Goal: Information Seeking & Learning: Learn about a topic

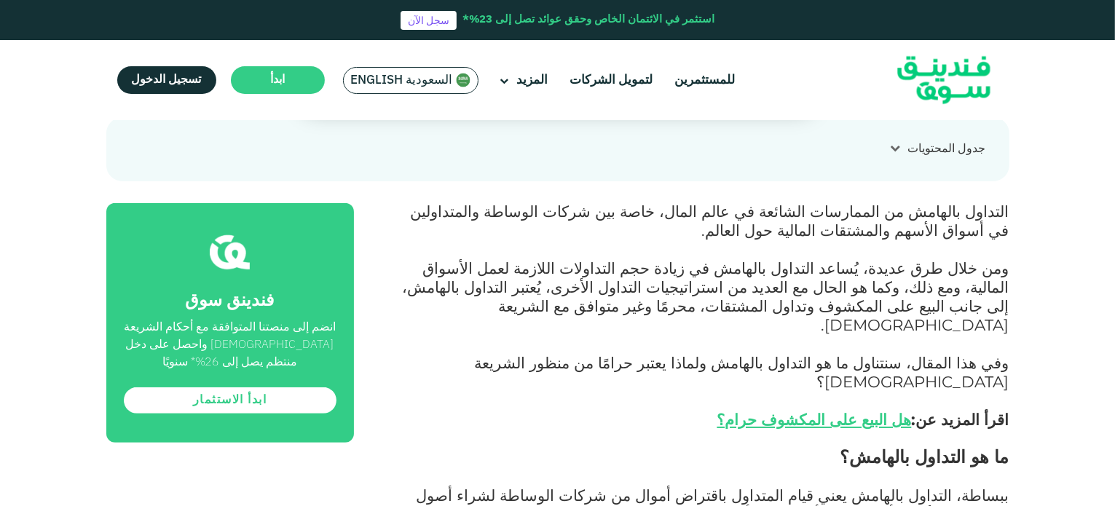
scroll to position [583, 0]
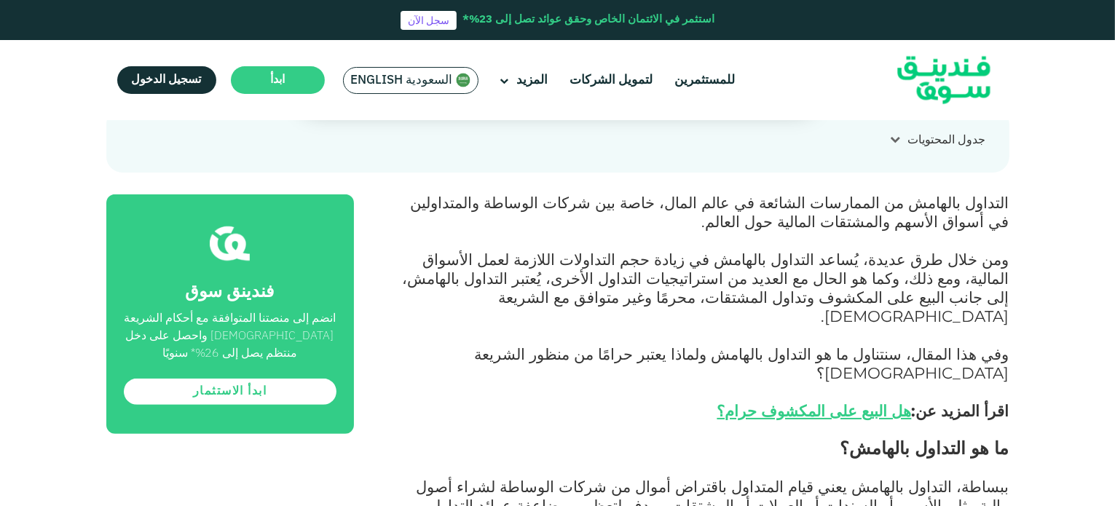
click at [785, 193] on span "التداول بالهامش من الممارسات الشائعة في عالم المال، خاصة بين شركات الوساطة والم…" at bounding box center [710, 212] width 599 height 38
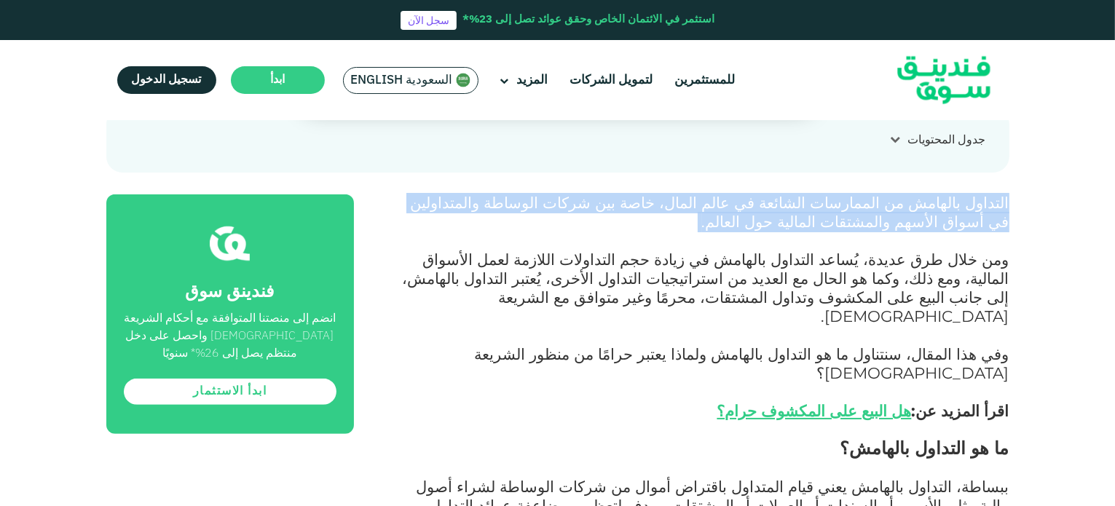
click at [785, 193] on span "التداول بالهامش من الممارسات الشائعة في عالم المال، خاصة بين شركات الوساطة والم…" at bounding box center [710, 212] width 599 height 38
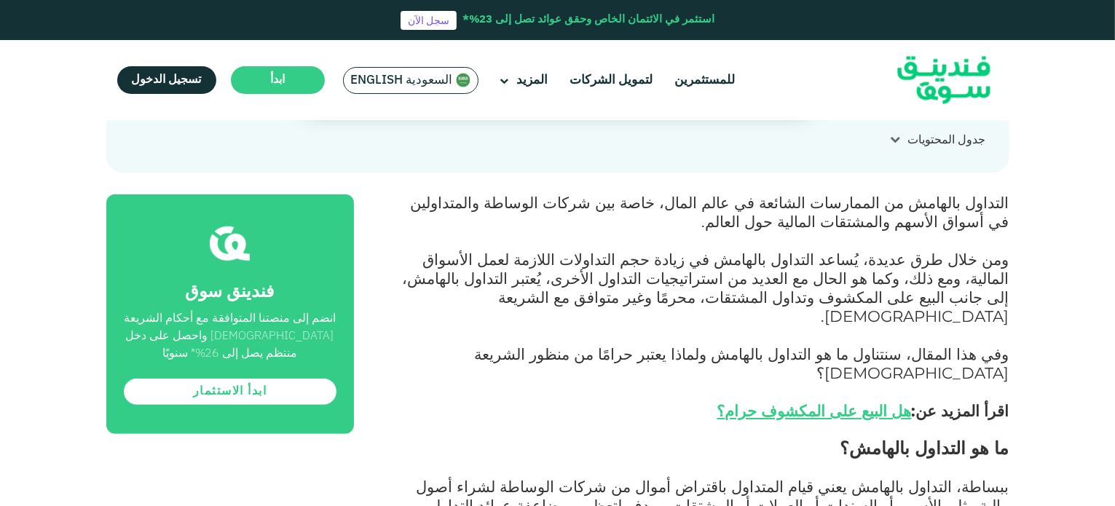
click at [793, 250] on span "ومن خلال طرق عديدة، يُساعد التداول بالهامش في زيادة حجم التداولات اللازمة لعمل …" at bounding box center [706, 288] width 607 height 76
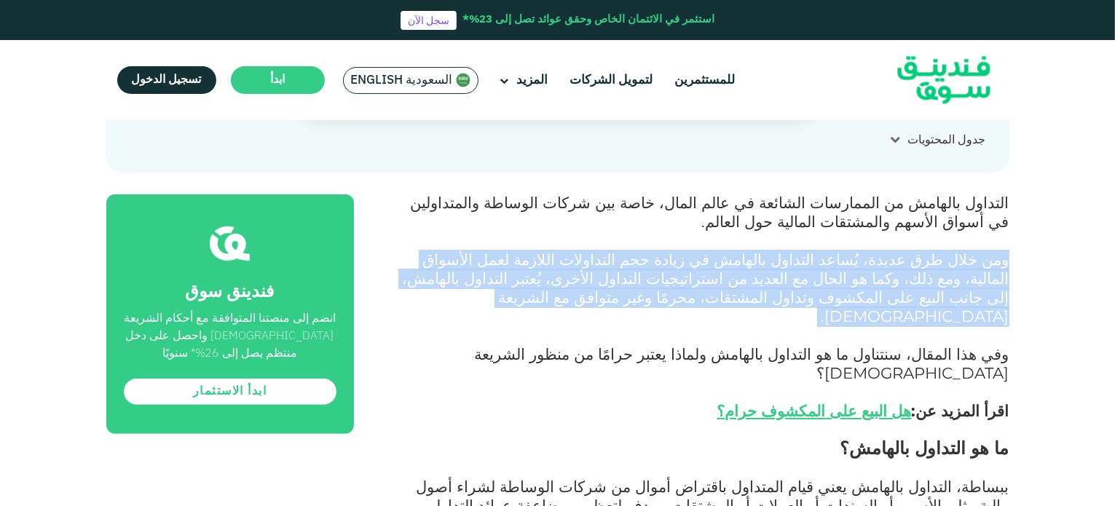
click at [793, 250] on span "ومن خلال طرق عديدة، يُساعد التداول بالهامش في زيادة حجم التداولات اللازمة لعمل …" at bounding box center [706, 288] width 607 height 76
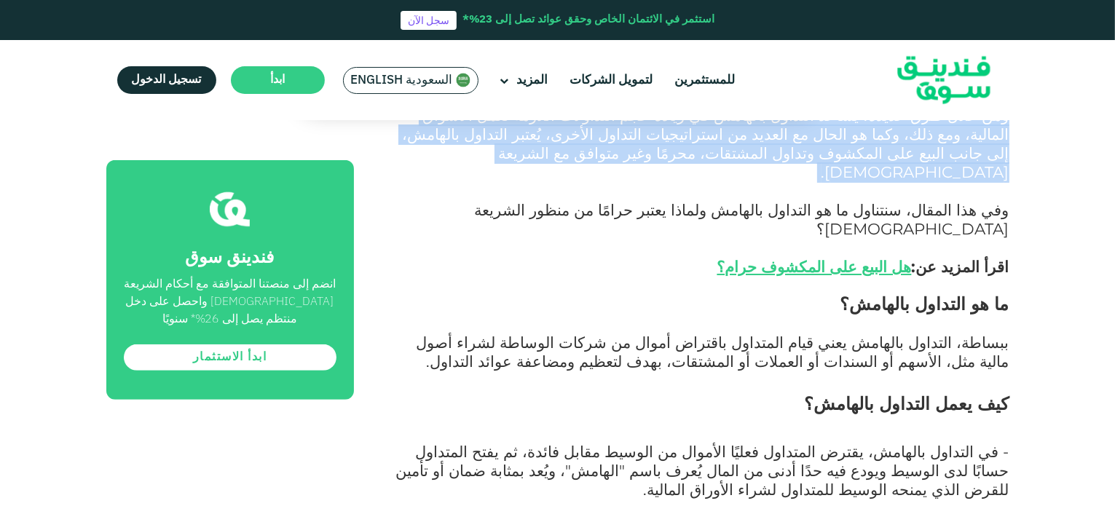
scroll to position [728, 0]
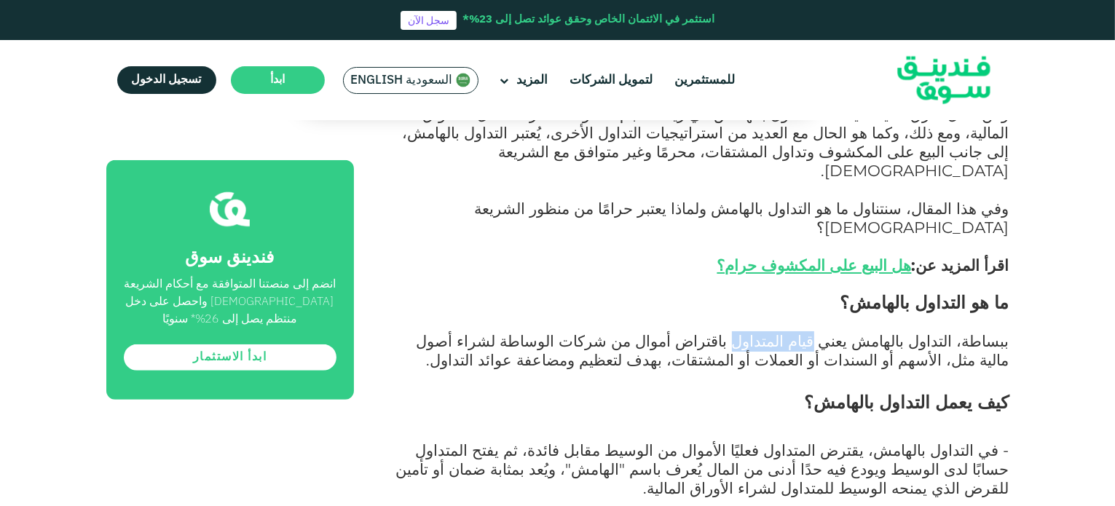
drag, startPoint x: 860, startPoint y: 244, endPoint x: 799, endPoint y: 253, distance: 61.1
click at [799, 331] on span "ببساطة، التداول بالهامش يعني قيام المتداول باقتراض أموال من شركات الوساطة لشراء…" at bounding box center [713, 350] width 593 height 38
click at [813, 441] on span "- في التداول بالهامش، يقترض المتداول فعليًا الأموال من الوسيط مقابل فائدة، ثم ي…" at bounding box center [702, 469] width 613 height 57
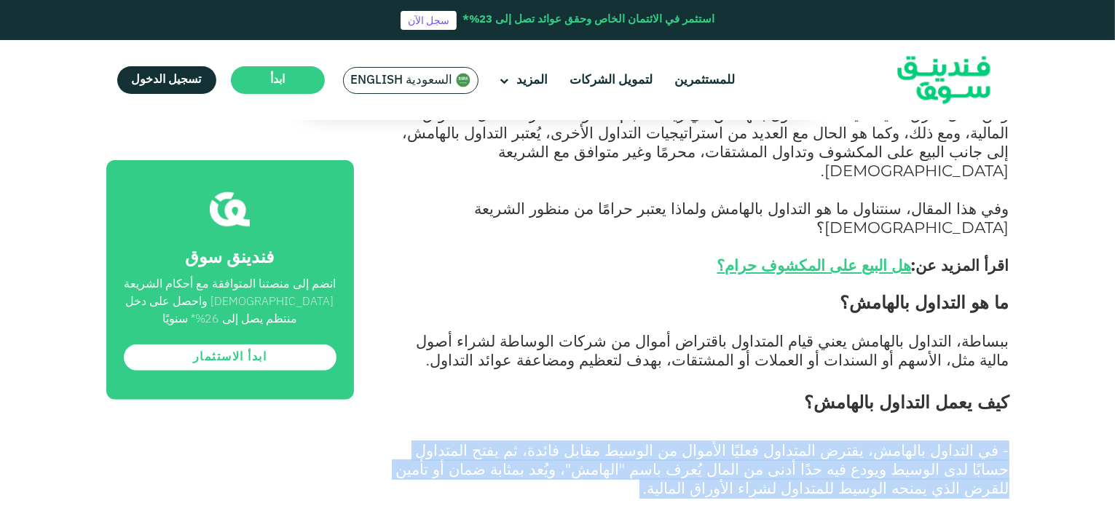
click at [813, 441] on span "- في التداول بالهامش، يقترض المتداول فعليًا الأموال من الوسيط مقابل فائدة، ثم ي…" at bounding box center [702, 469] width 613 height 57
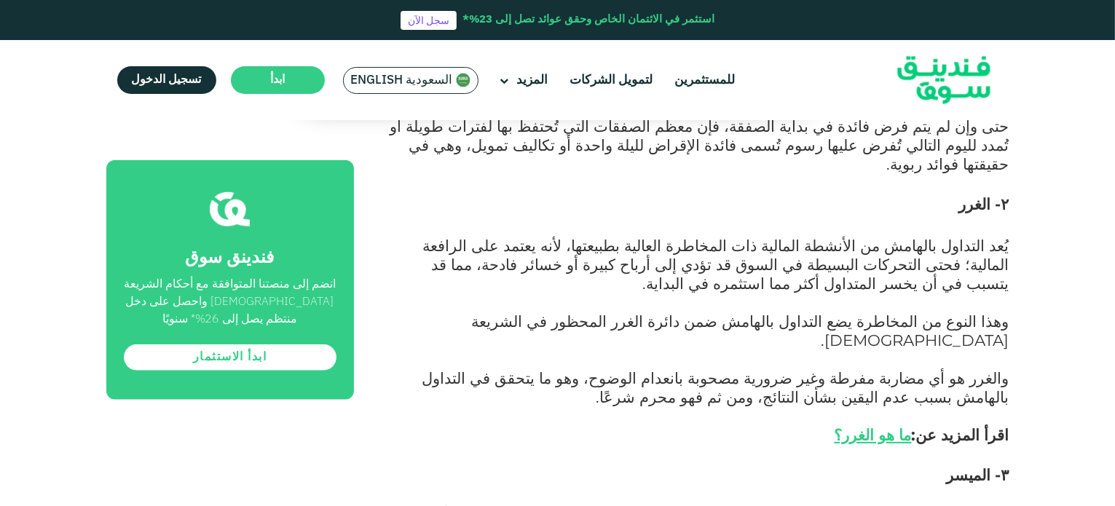
scroll to position [1675, 0]
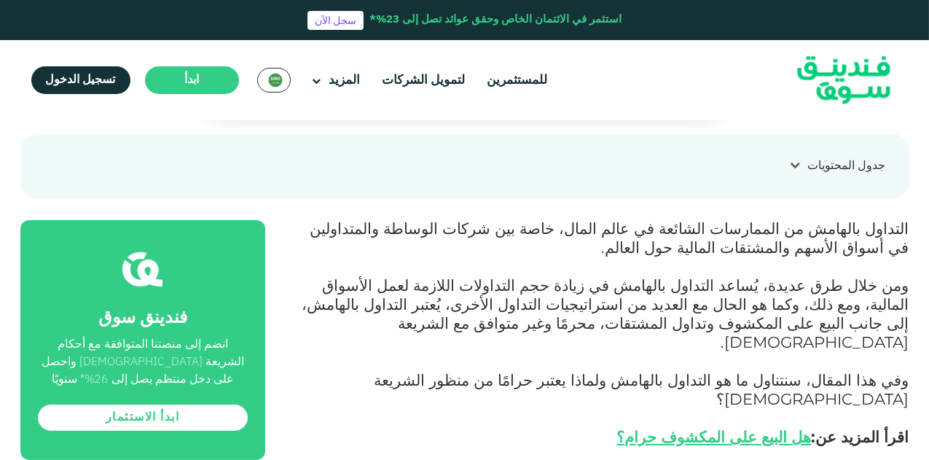
scroll to position [510, 0]
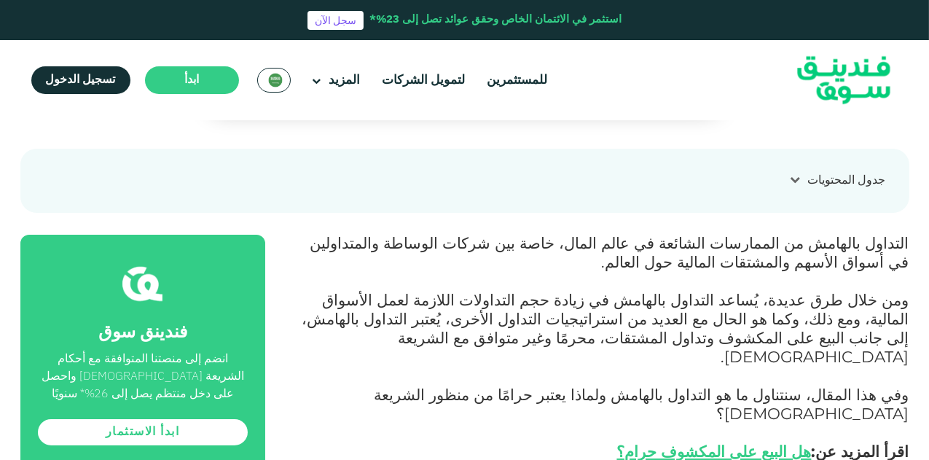
click at [860, 233] on span "التداول بالهامش من الممارسات الشائعة في عالم المال، خاصة بين شركات الوساطة والم…" at bounding box center [609, 252] width 599 height 38
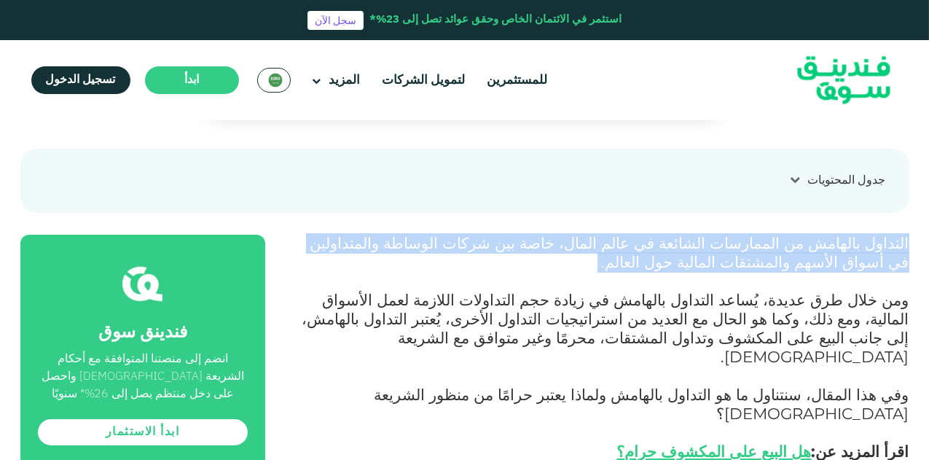
click at [860, 233] on span "التداول بالهامش من الممارسات الشائعة في عالم المال، خاصة بين شركات الوساطة والم…" at bounding box center [609, 252] width 599 height 38
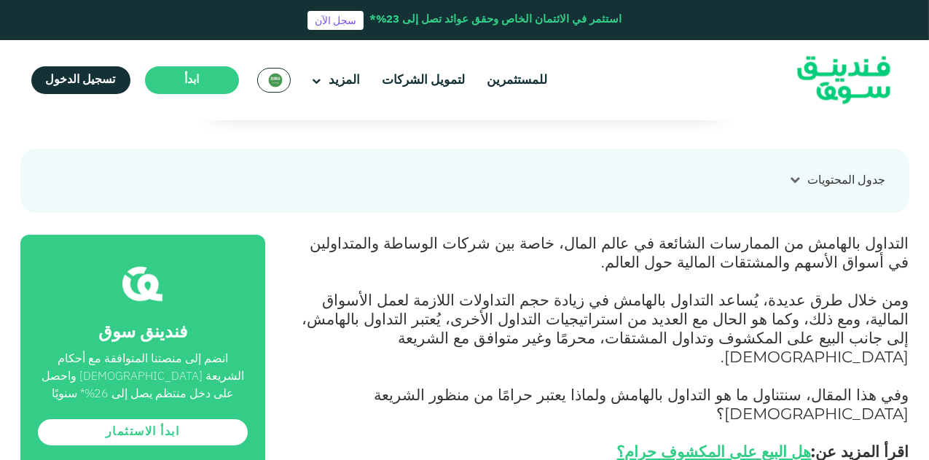
click at [866, 290] on span "ومن خلال طرق عديدة، يُساعد التداول بالهامش في زيادة حجم التداولات اللازمة لعمل …" at bounding box center [605, 328] width 607 height 76
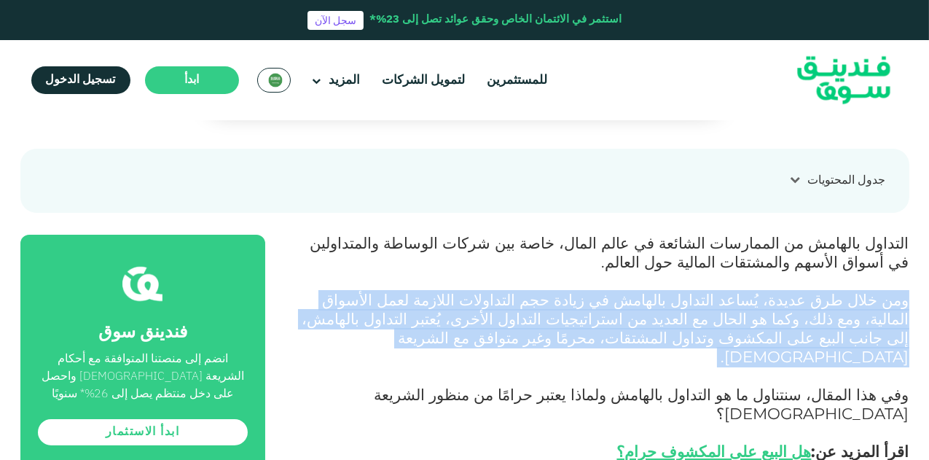
click at [866, 290] on span "ومن خلال طرق عديدة، يُساعد التداول بالهامش في زيادة حجم التداولات اللازمة لعمل …" at bounding box center [605, 328] width 607 height 76
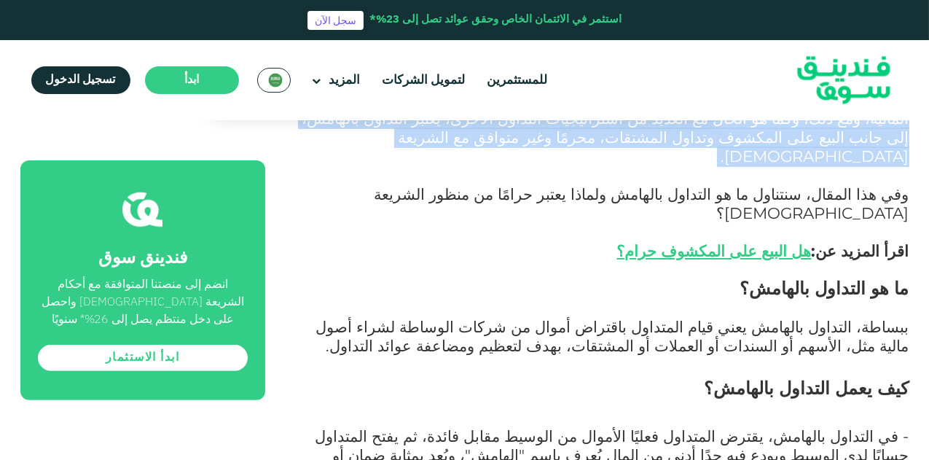
scroll to position [801, 0]
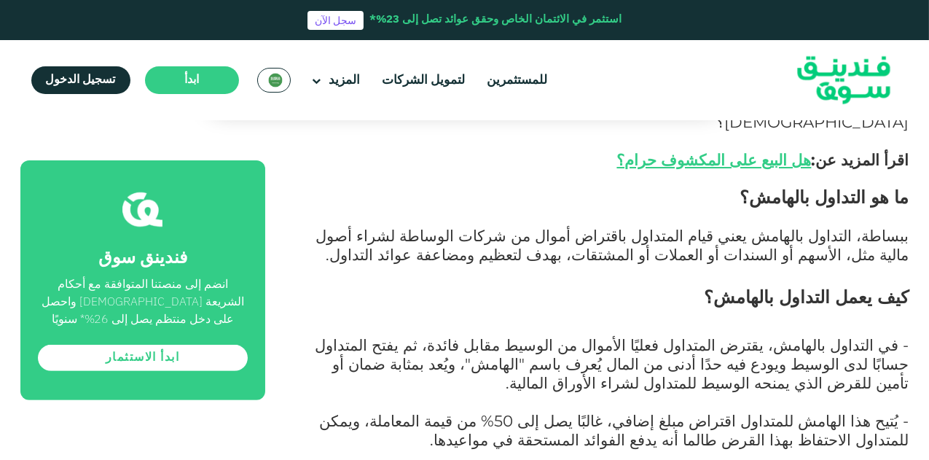
click at [864, 335] on span "- في التداول بالهامش، يقترض المتداول فعليًا الأموال من الوسيط مقابل فائدة، ثم ي…" at bounding box center [612, 363] width 594 height 57
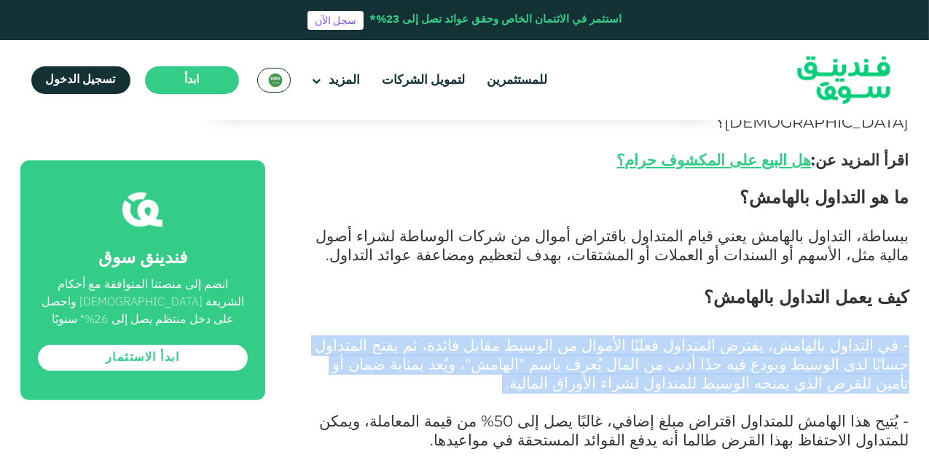
click at [864, 335] on span "- في التداول بالهامش، يقترض المتداول فعليًا الأموال من الوسيط مقابل فائدة، ثم ي…" at bounding box center [612, 363] width 594 height 57
click at [767, 335] on span "- في التداول بالهامش، يقترض المتداول فعليًا الأموال من الوسيط مقابل فائدة، ثم ي…" at bounding box center [612, 363] width 594 height 57
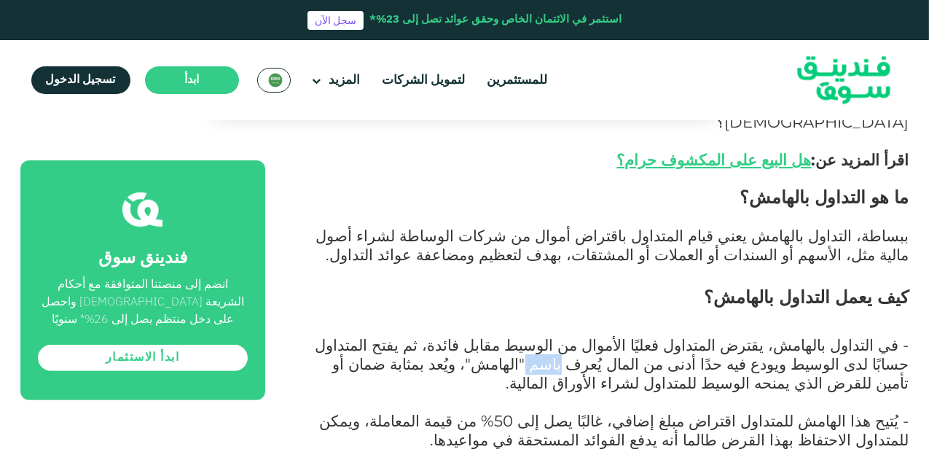
click at [767, 335] on span "- في التداول بالهامش، يقترض المتداول فعليًا الأموال من الوسيط مقابل فائدة، ثم ي…" at bounding box center [612, 363] width 594 height 57
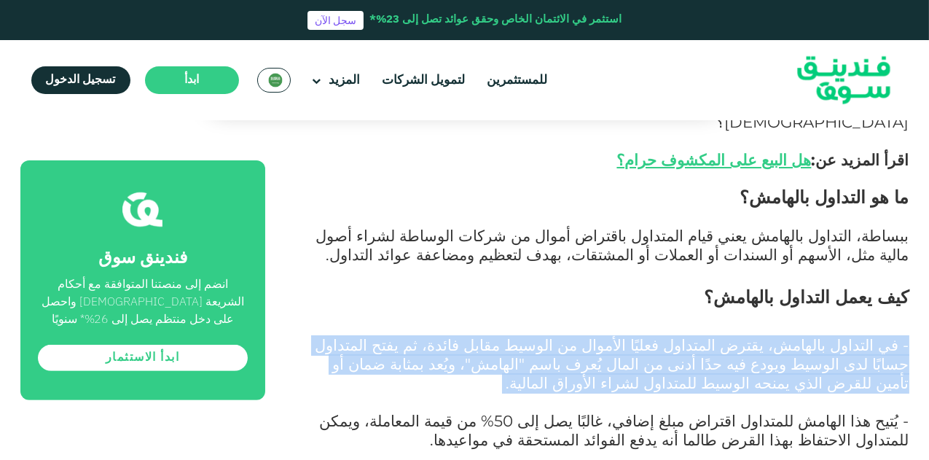
click at [767, 335] on span "- في التداول بالهامش، يقترض المتداول فعليًا الأموال من الوسيط مقابل فائدة، ثم ي…" at bounding box center [612, 363] width 594 height 57
click at [691, 335] on span "- في التداول بالهامش، يقترض المتداول فعليًا الأموال من الوسيط مقابل فائدة، ثم ي…" at bounding box center [612, 363] width 594 height 57
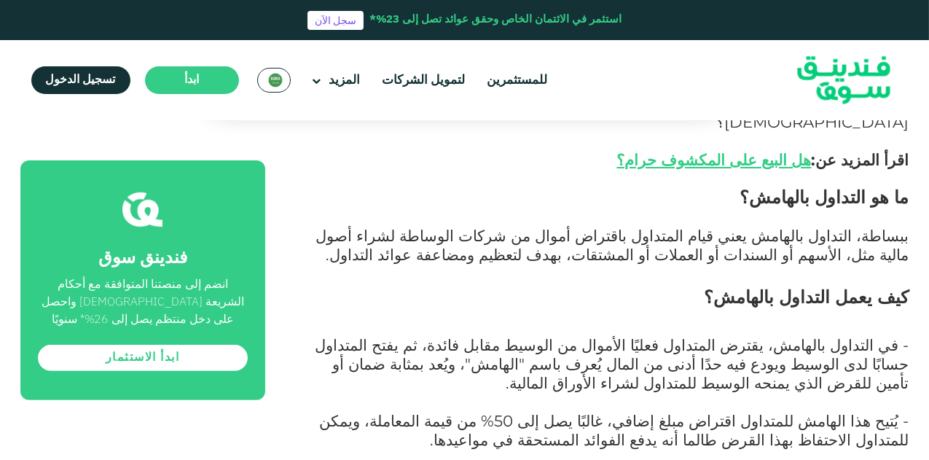
click at [480, 335] on span "- في التداول بالهامش، يقترض المتداول فعليًا الأموال من الوسيط مقابل فائدة، ثم ي…" at bounding box center [612, 363] width 594 height 57
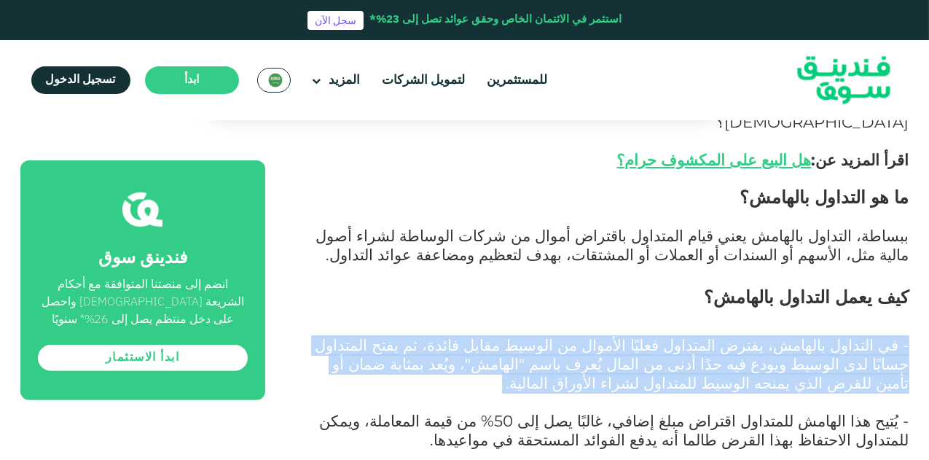
click at [480, 335] on span "- في التداول بالهامش، يقترض المتداول فعليًا الأموال من الوسيط مقابل فائدة، ثم ي…" at bounding box center [612, 363] width 594 height 57
click at [761, 337] on p "- في التداول بالهامش، يقترض المتداول فعليًا الأموال من الوسيط مقابل فائدة، ثم ي…" at bounding box center [603, 375] width 611 height 76
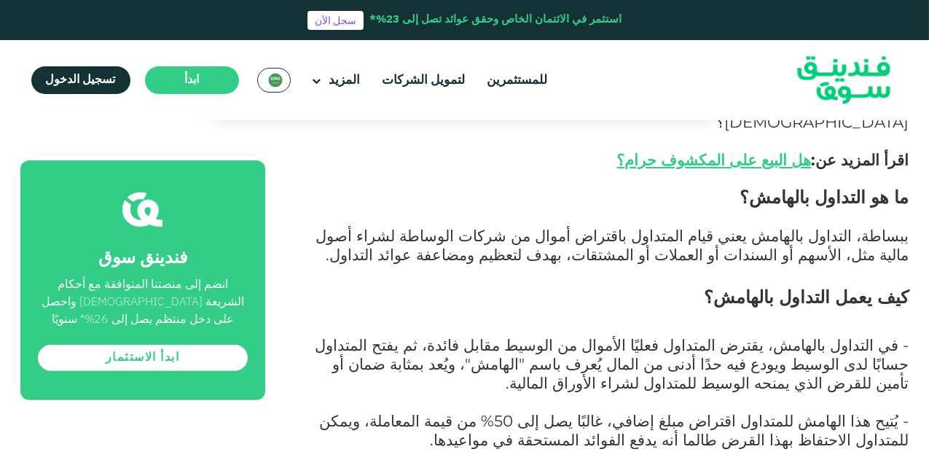
click at [830, 411] on span "- يُتيح هذا الهامش للمتداول اقتراض مبلغ إضافي، غالبًا يصل إلى 50% من قيمة المعا…" at bounding box center [614, 430] width 589 height 38
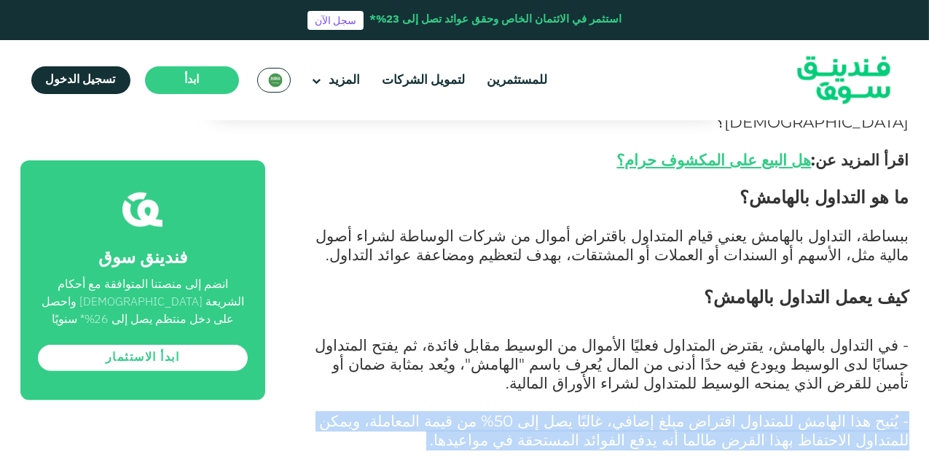
click at [830, 411] on span "- يُتيح هذا الهامش للمتداول اقتراض مبلغ إضافي، غالبًا يصل إلى 50% من قيمة المعا…" at bounding box center [614, 430] width 589 height 38
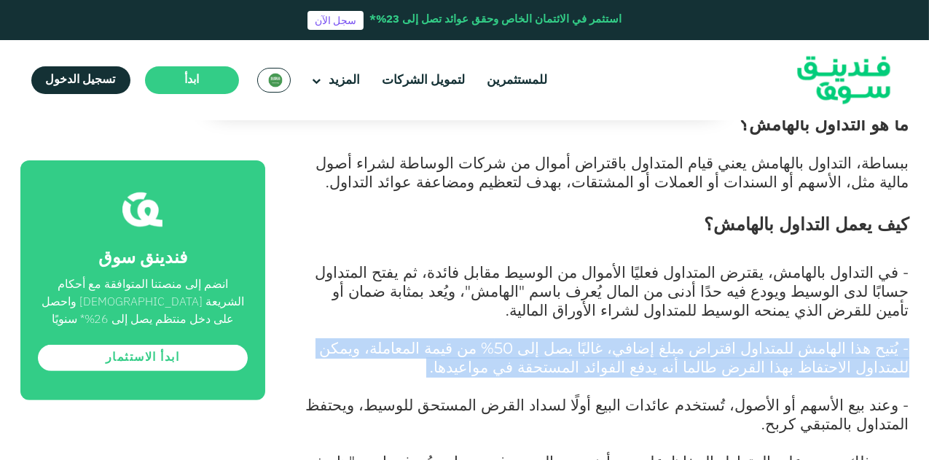
click at [667, 339] on p "- يُتيح هذا الهامش للمتداول اقتراض مبلغ إضافي، غالبًا يصل إلى 50% من قيمة المعا…" at bounding box center [603, 367] width 611 height 57
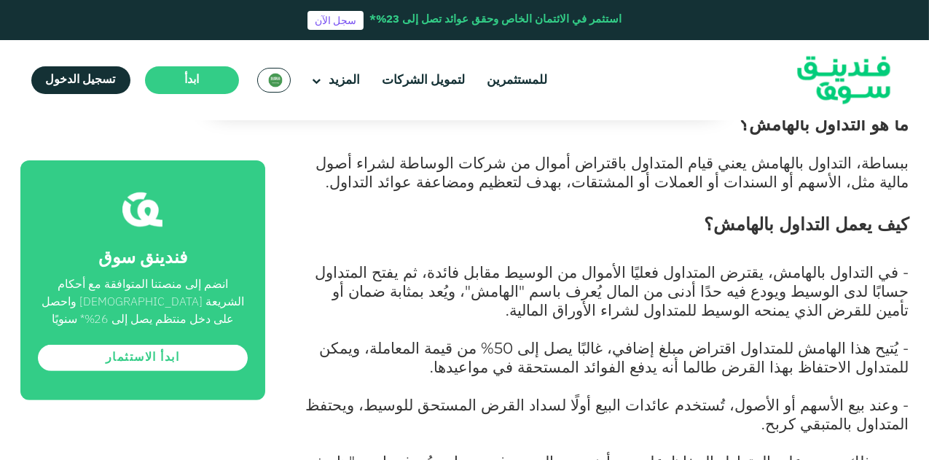
click at [676, 338] on span "- يُتيح هذا الهامش للمتداول اقتراض مبلغ إضافي، غالبًا يصل إلى 50% من قيمة المعا…" at bounding box center [614, 357] width 589 height 38
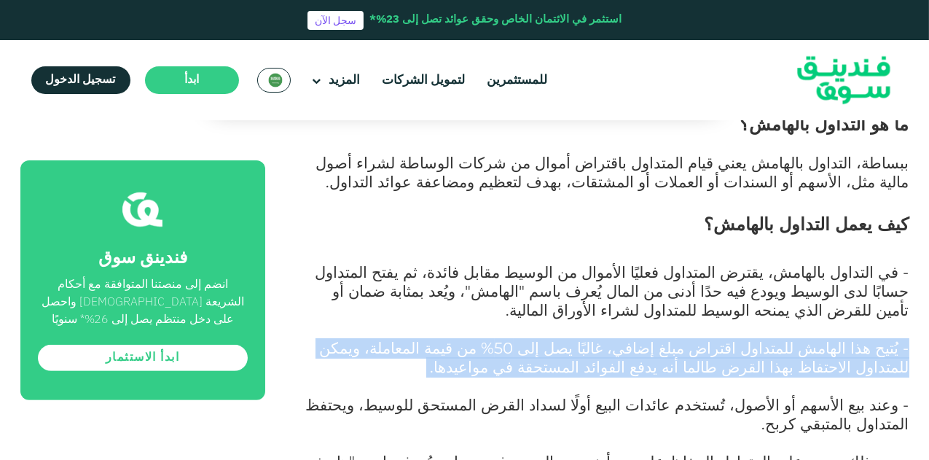
click at [676, 338] on span "- يُتيح هذا الهامش للمتداول اقتراض مبلغ إضافي، غالبًا يصل إلى 50% من قيمة المعا…" at bounding box center [614, 357] width 589 height 38
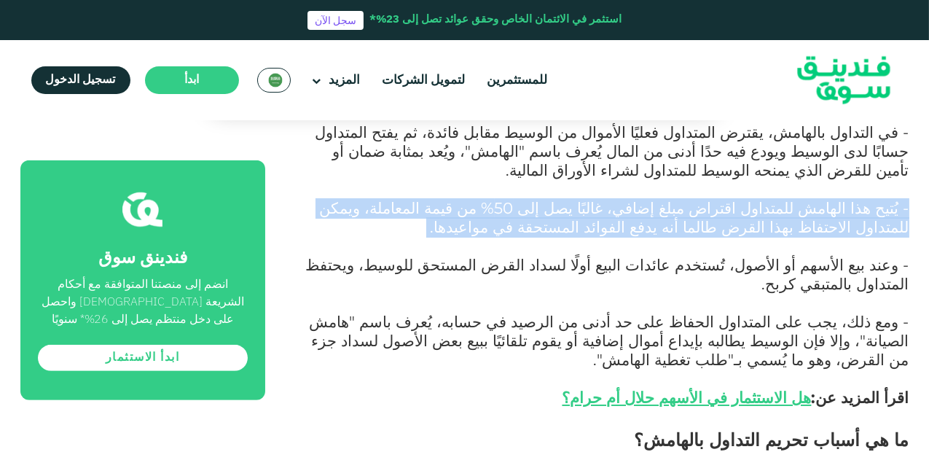
scroll to position [1020, 0]
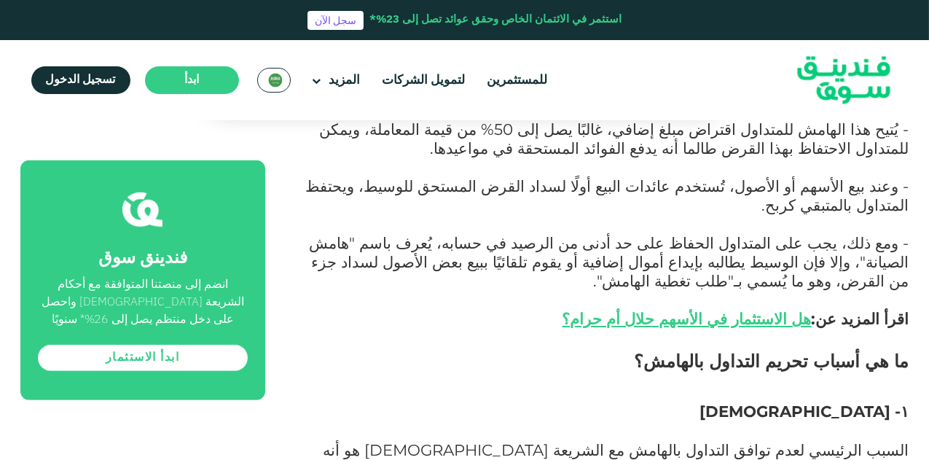
click at [870, 422] on p at bounding box center [603, 431] width 611 height 19
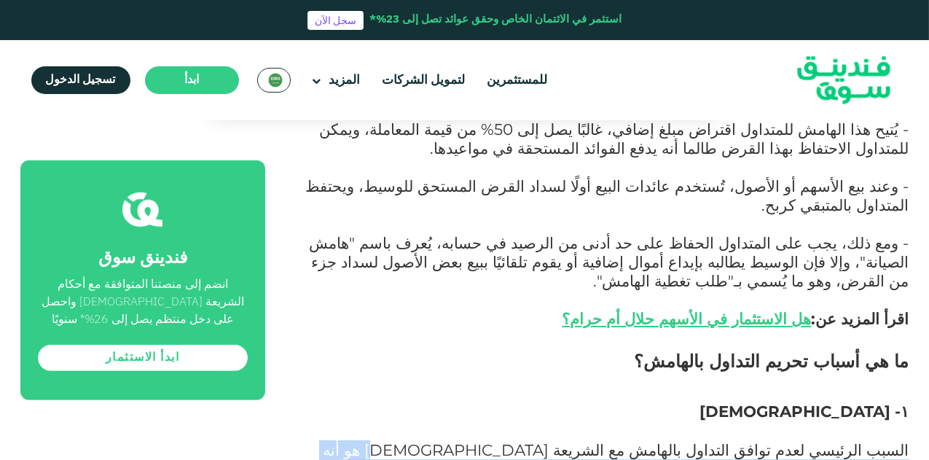
drag, startPoint x: 554, startPoint y: 304, endPoint x: 334, endPoint y: 329, distance: 222.1
copy span "يعتمد على الاقتراض بفائدة لشراء ورقة مالية، وهذا يدخل في نطاق الربا المحرم شرعً…"
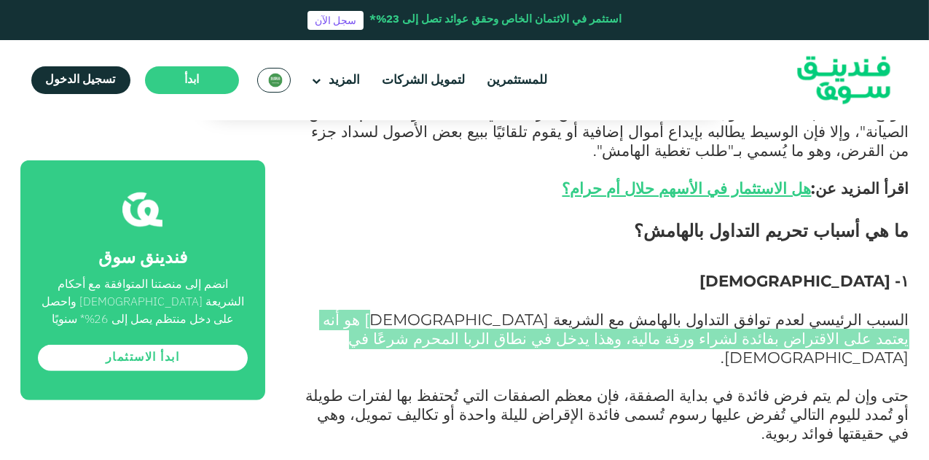
scroll to position [1238, 0]
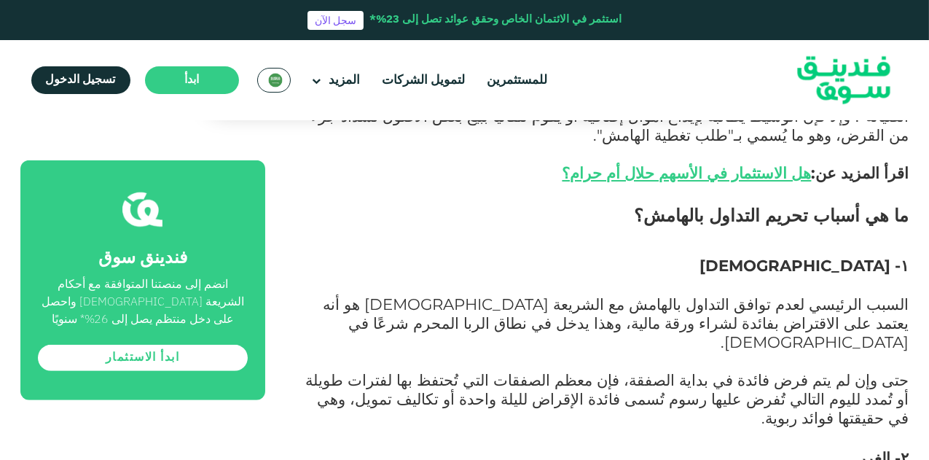
drag, startPoint x: 913, startPoint y: 308, endPoint x: 566, endPoint y: 310, distance: 346.7
copy span "يُعد التداول بالهامش من الأنشطة المالية ذات المخاطرة العالية بطبيعتها"
